Goal: Register for event/course

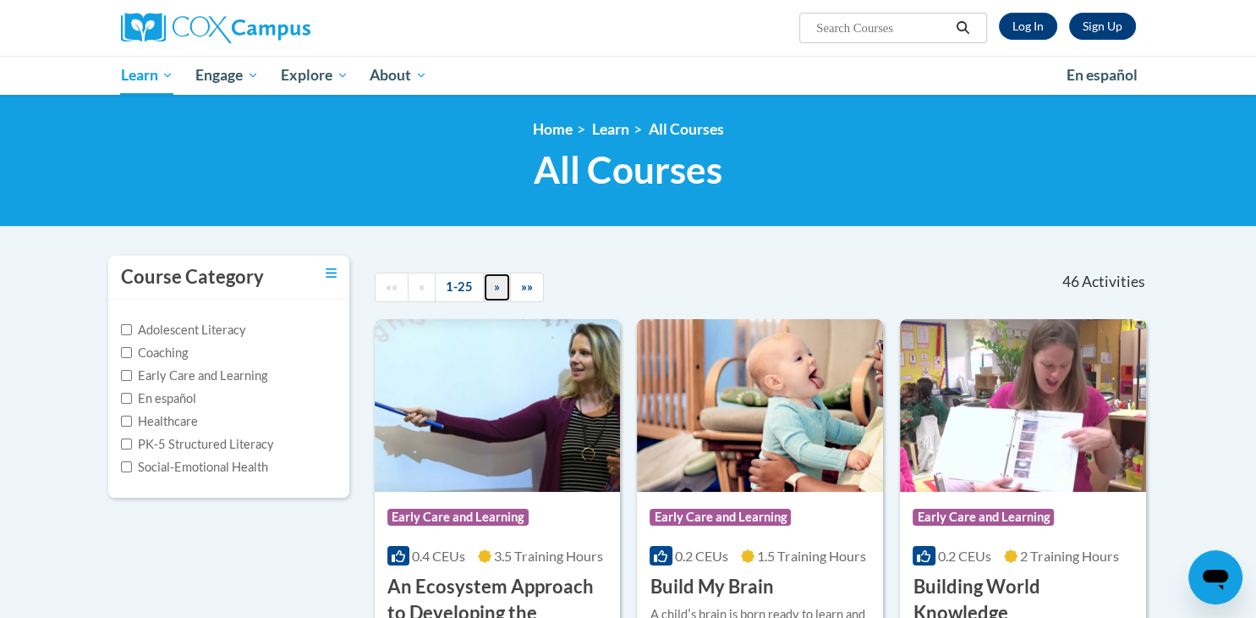
click at [495, 292] on span "»" at bounding box center [497, 286] width 6 height 14
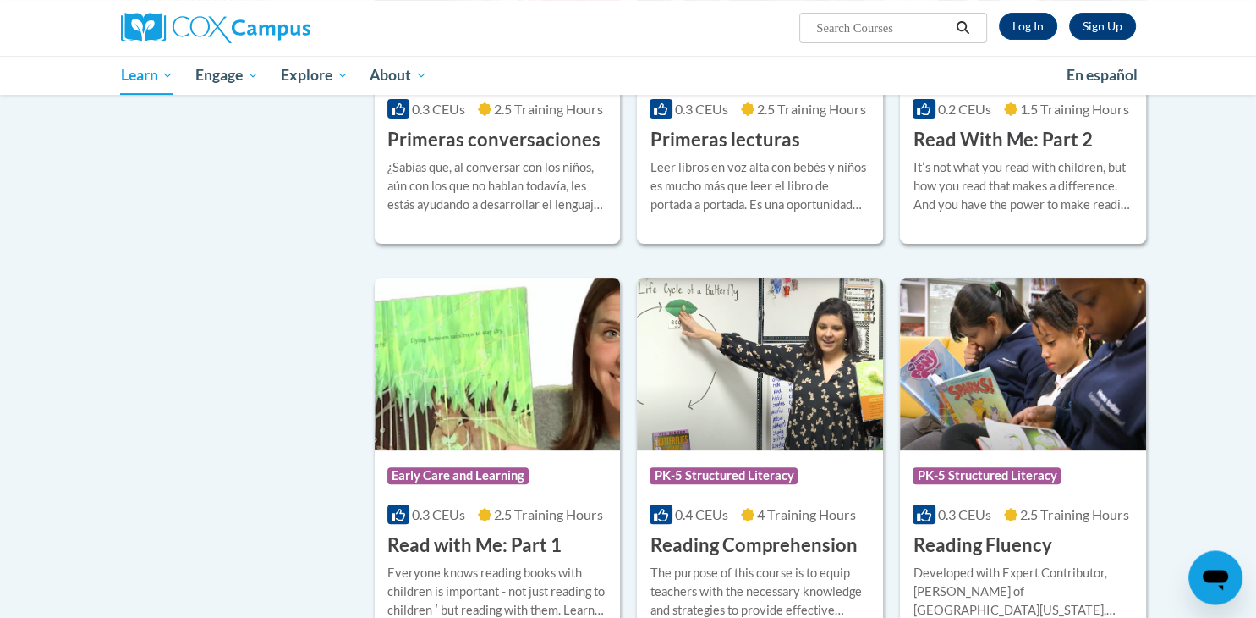
scroll to position [525, 0]
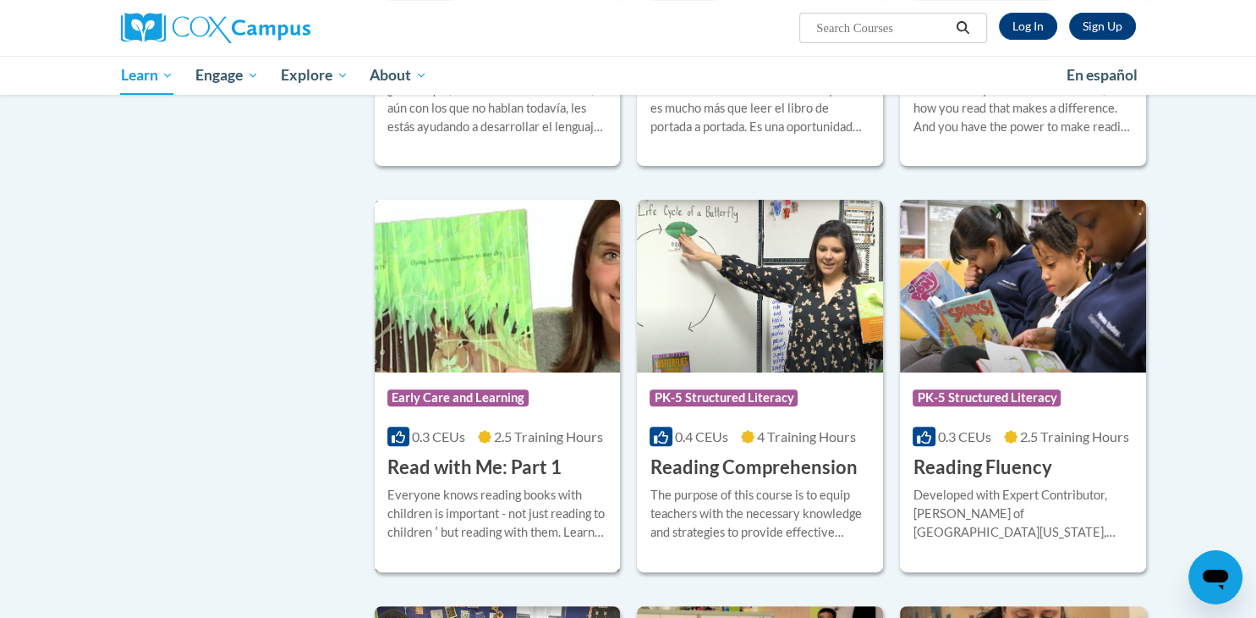
click at [481, 395] on span "Early Care and Learning" at bounding box center [457, 397] width 141 height 17
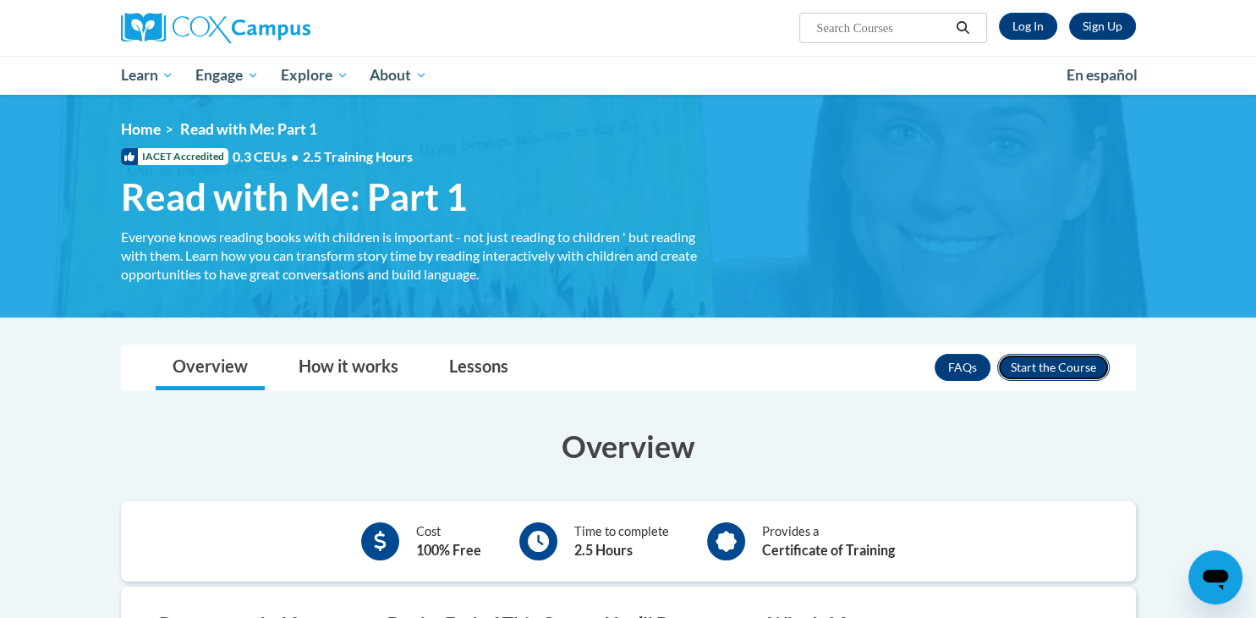
click at [1037, 359] on button "Enroll" at bounding box center [1054, 367] width 113 height 27
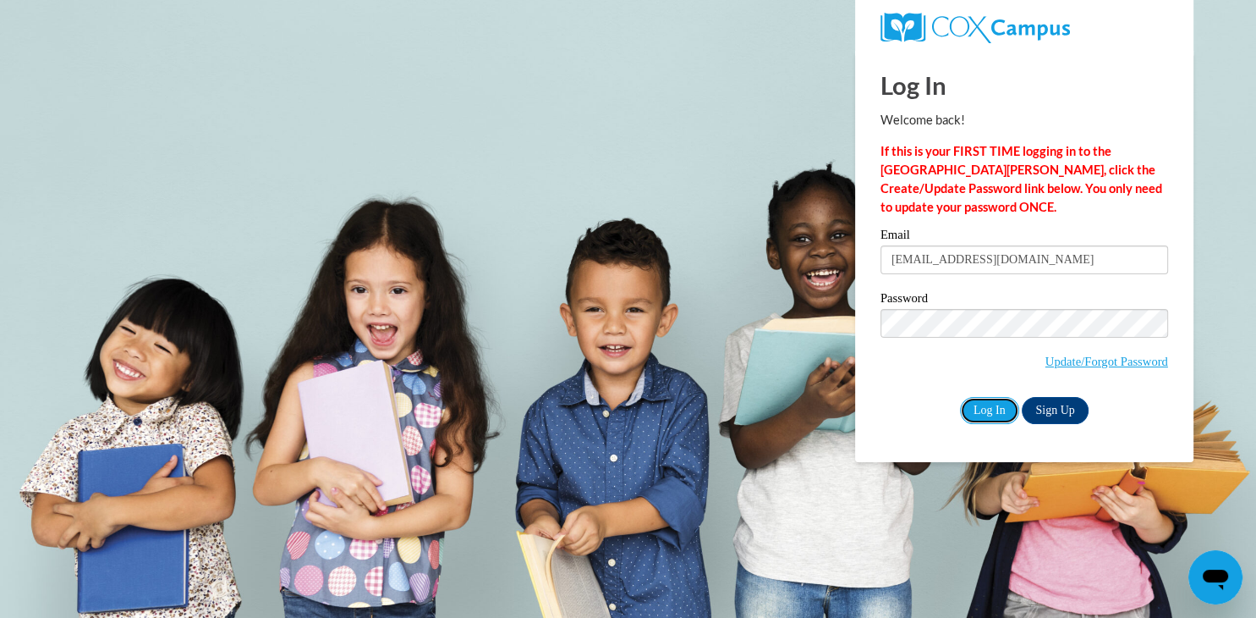
click at [988, 406] on input "Log In" at bounding box center [989, 410] width 59 height 27
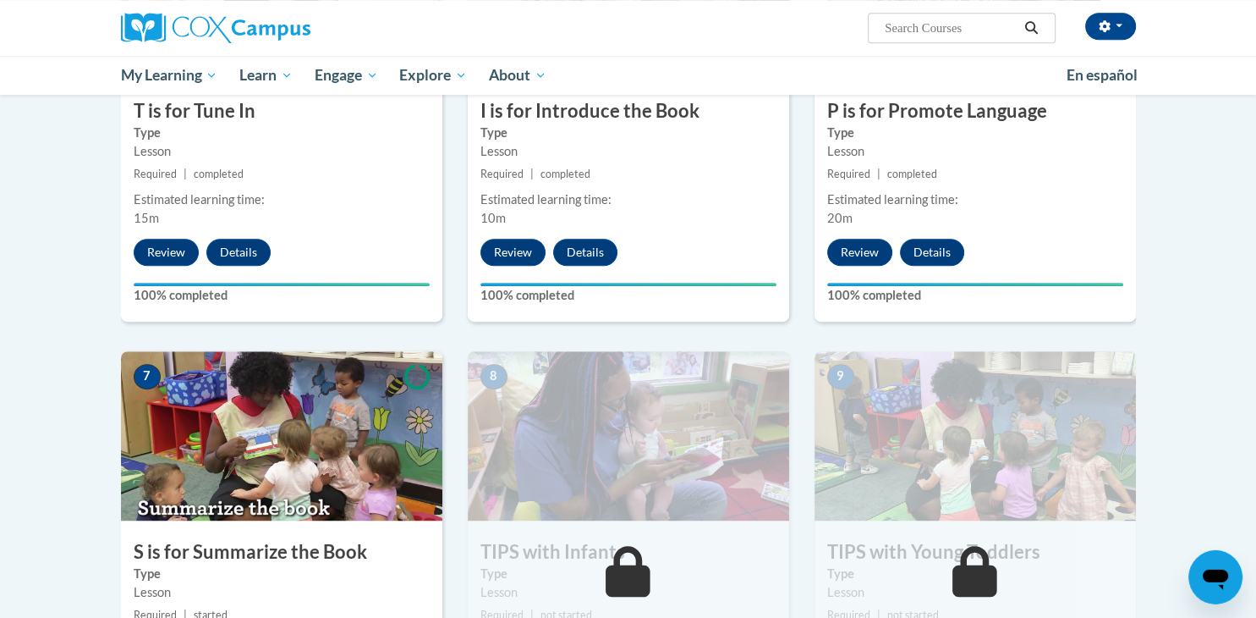
scroll to position [1283, 0]
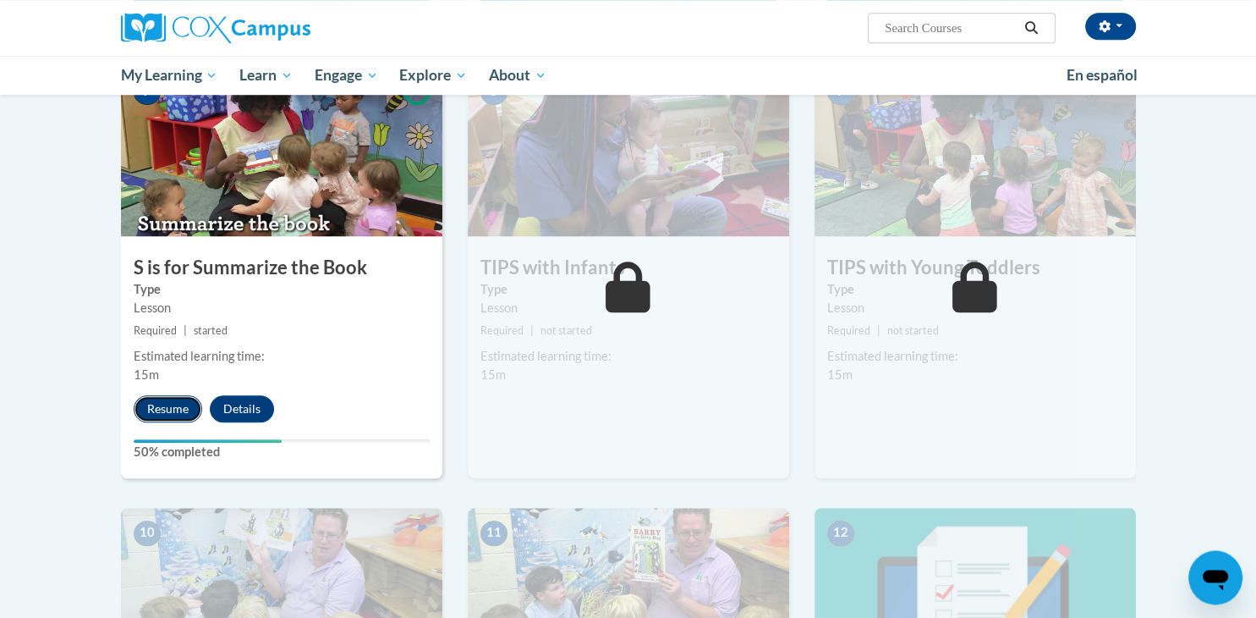
click at [163, 398] on button "Resume" at bounding box center [168, 408] width 69 height 27
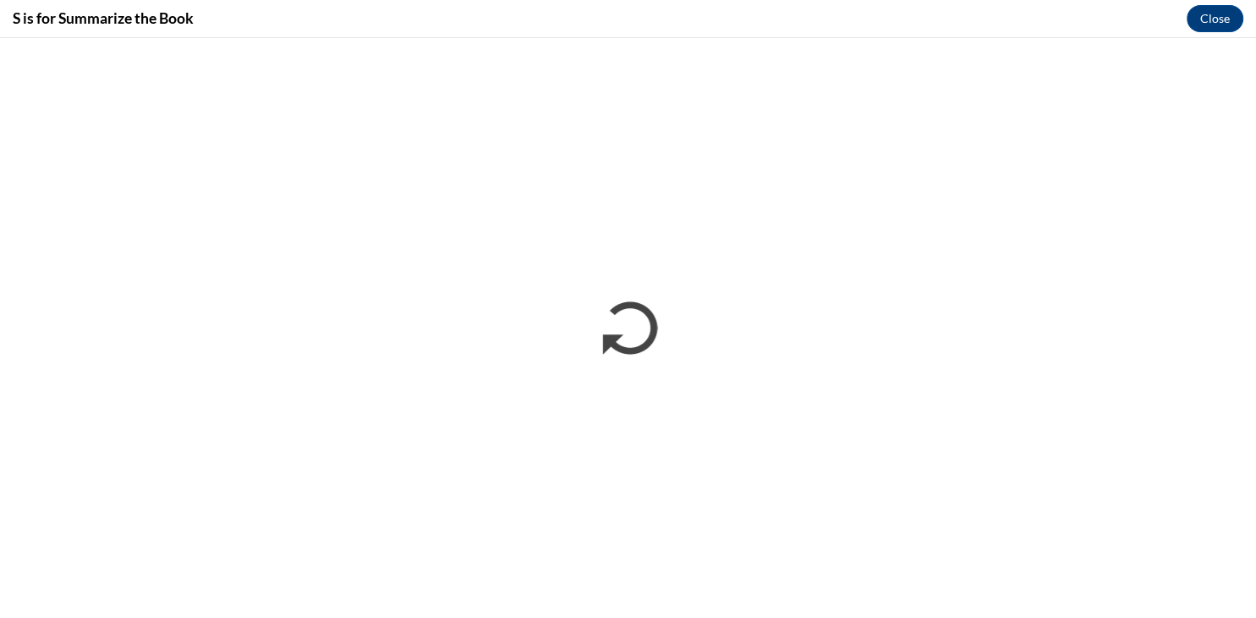
scroll to position [0, 0]
click at [1204, 11] on button "Close" at bounding box center [1215, 18] width 57 height 27
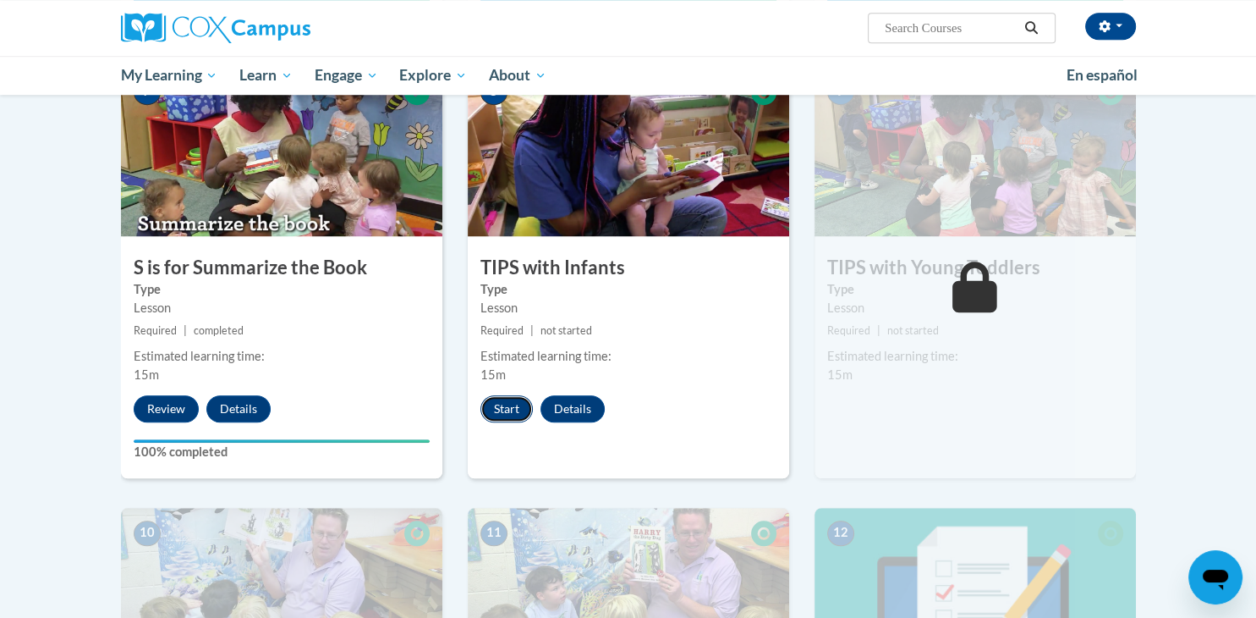
click at [506, 408] on button "Start" at bounding box center [507, 408] width 52 height 27
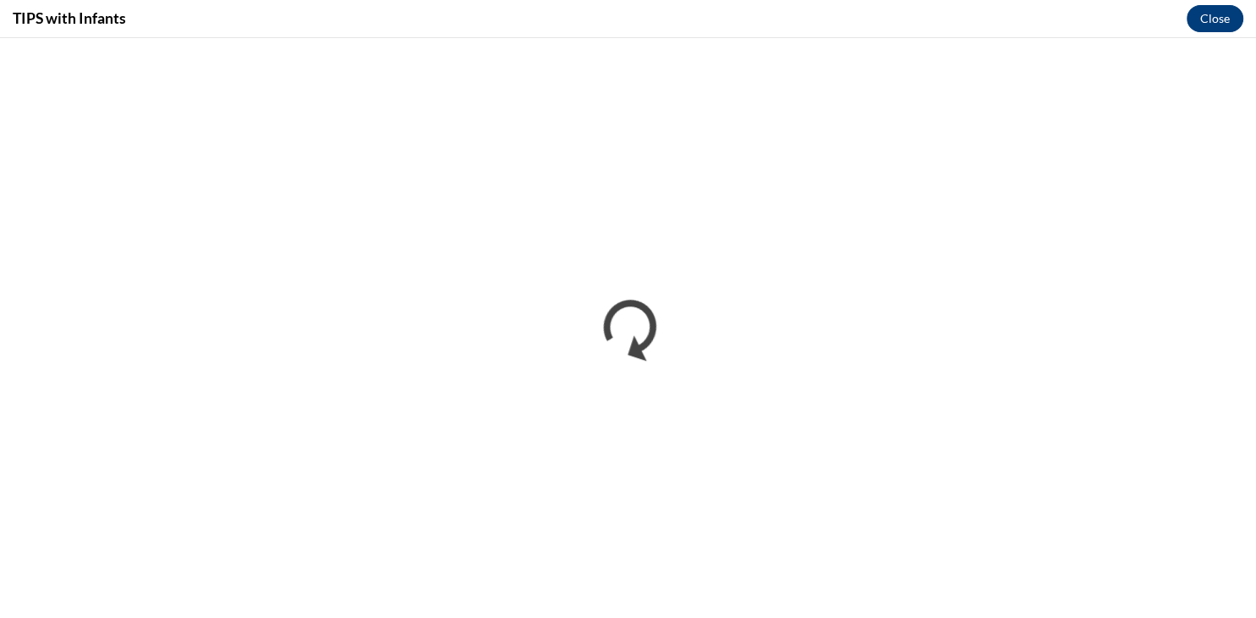
click at [1206, 15] on button "Close" at bounding box center [1215, 18] width 57 height 27
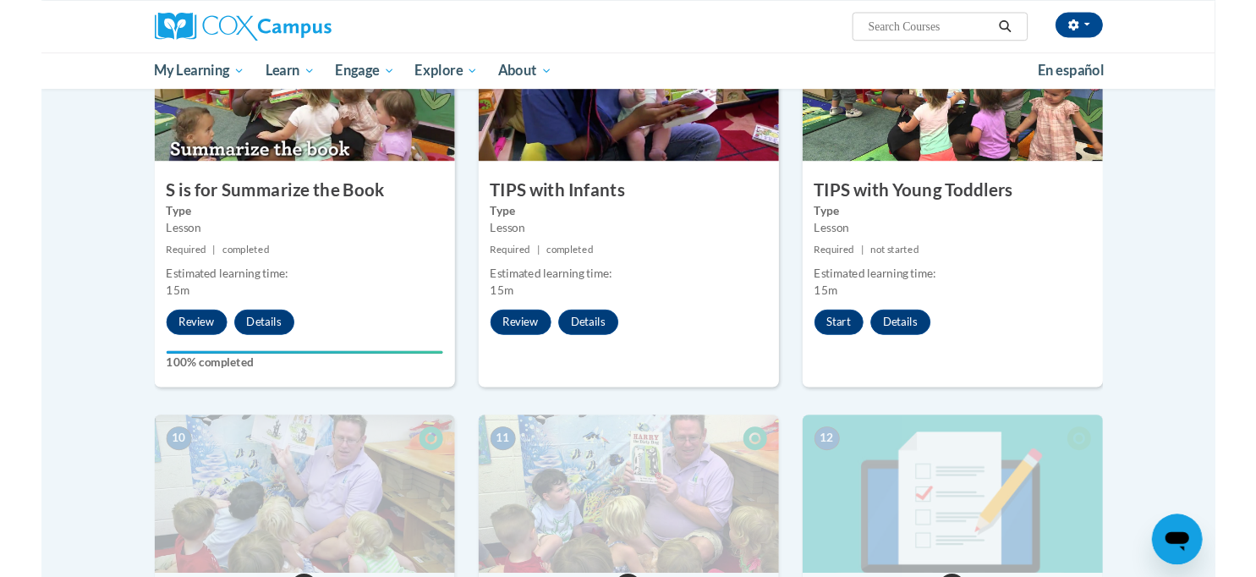
scroll to position [1346, 0]
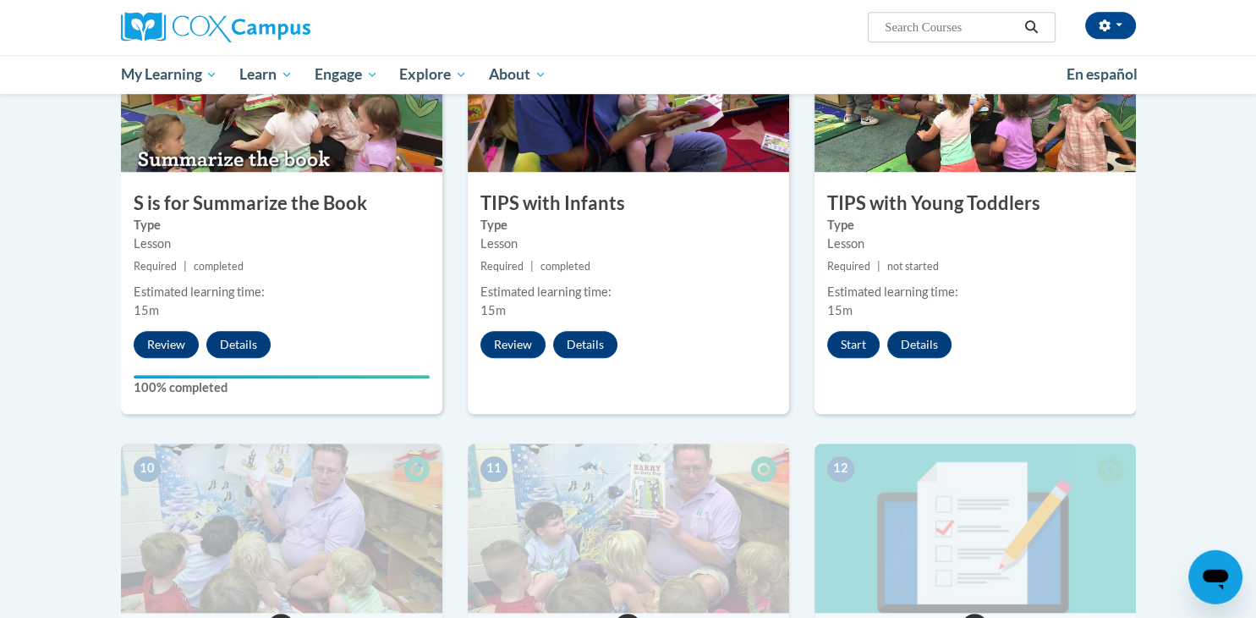
drag, startPoint x: 805, startPoint y: 455, endPoint x: 822, endPoint y: 455, distance: 16.9
drag, startPoint x: 841, startPoint y: 329, endPoint x: 898, endPoint y: 340, distance: 57.7
click at [885, 342] on div "9 TIPS with Young Toddlers Type Lesson Required | not started Estimated learnin…" at bounding box center [976, 208] width 322 height 411
click at [855, 357] on button "Start" at bounding box center [853, 345] width 52 height 27
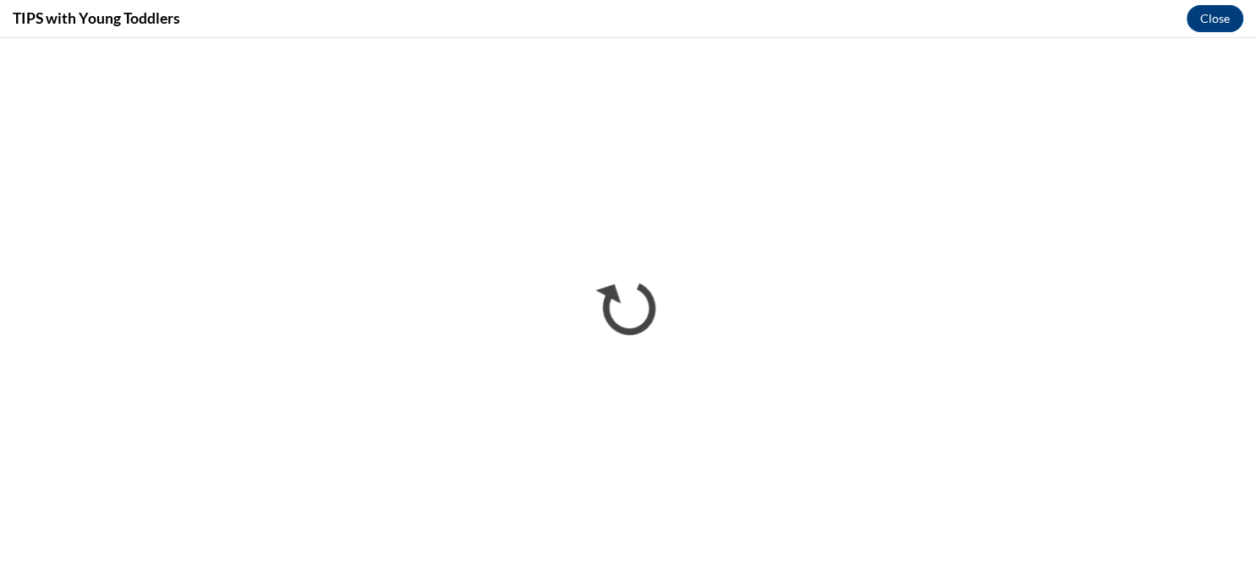
scroll to position [0, 0]
